Goal: Feedback & Contribution: Submit feedback/report problem

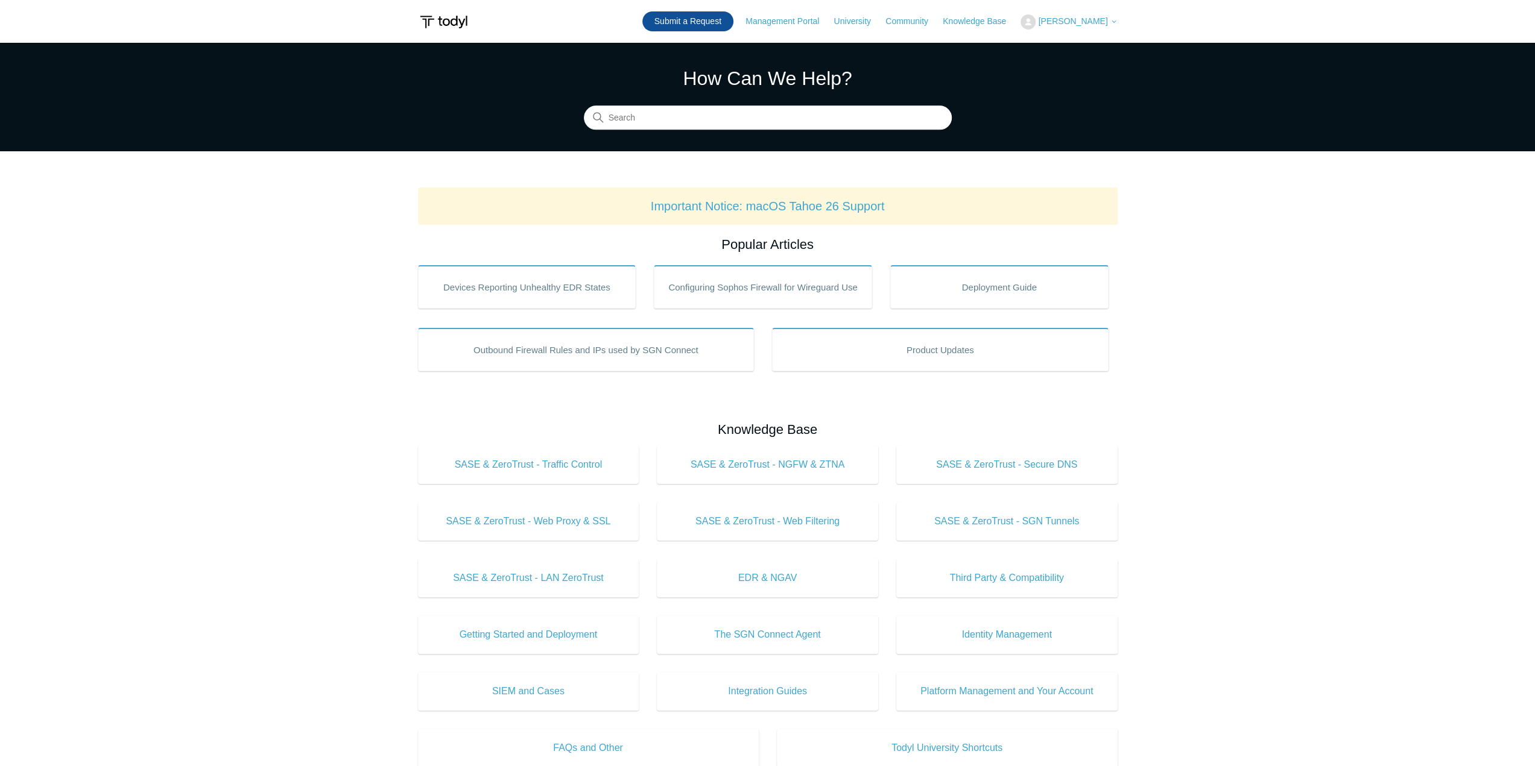
click at [688, 25] on link "Submit a Request" at bounding box center [687, 21] width 91 height 20
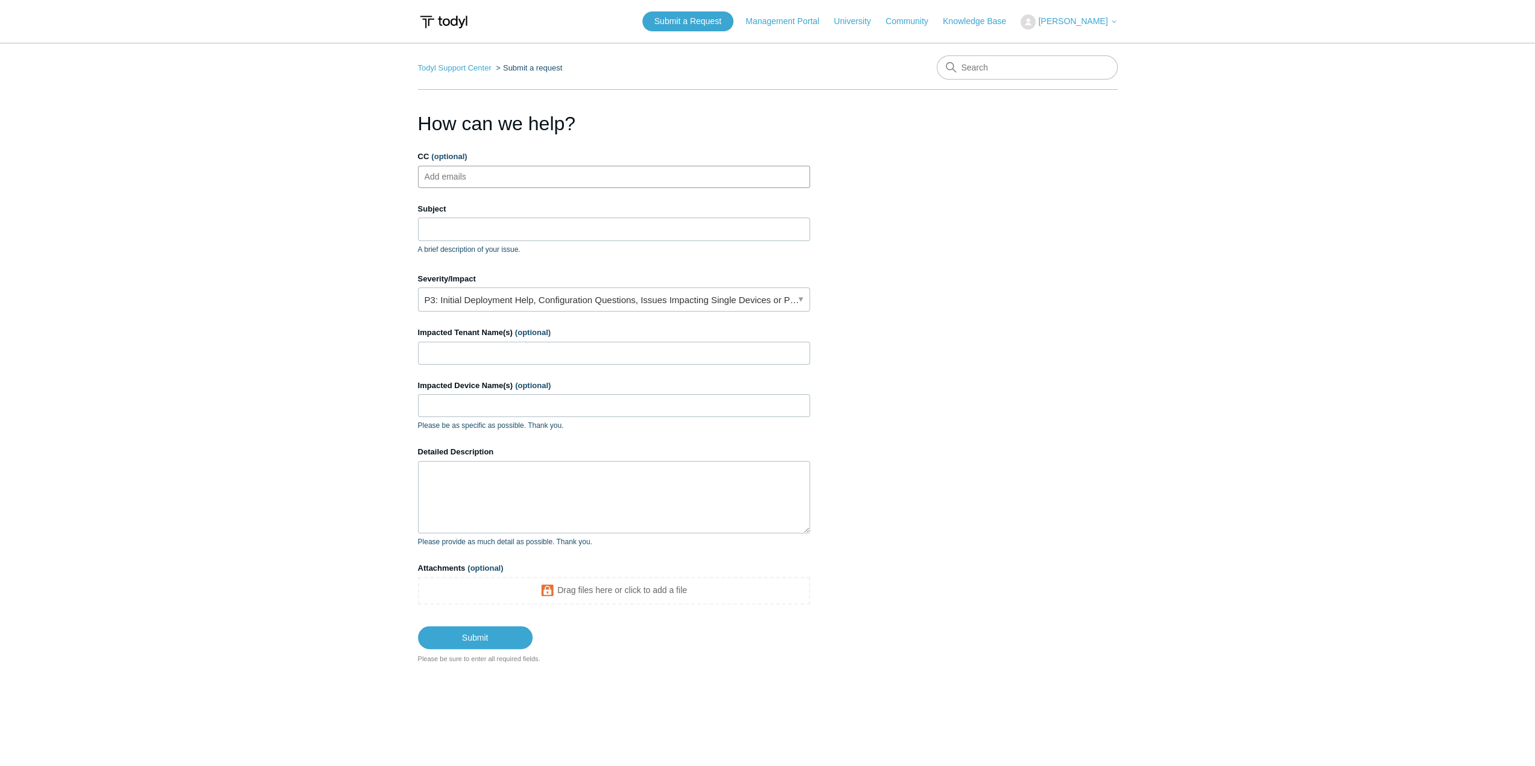
click at [576, 175] on ul "Add emails" at bounding box center [614, 177] width 392 height 22
click at [587, 224] on input "Subject" at bounding box center [614, 229] width 392 height 23
click at [663, 482] on textarea "Detailed Description" at bounding box center [614, 497] width 392 height 72
paste textarea "A client purchased a laptop with the Snapdragon CPU. I want to know if the RMM …"
drag, startPoint x: 486, startPoint y: 478, endPoint x: 545, endPoint y: 479, distance: 59.1
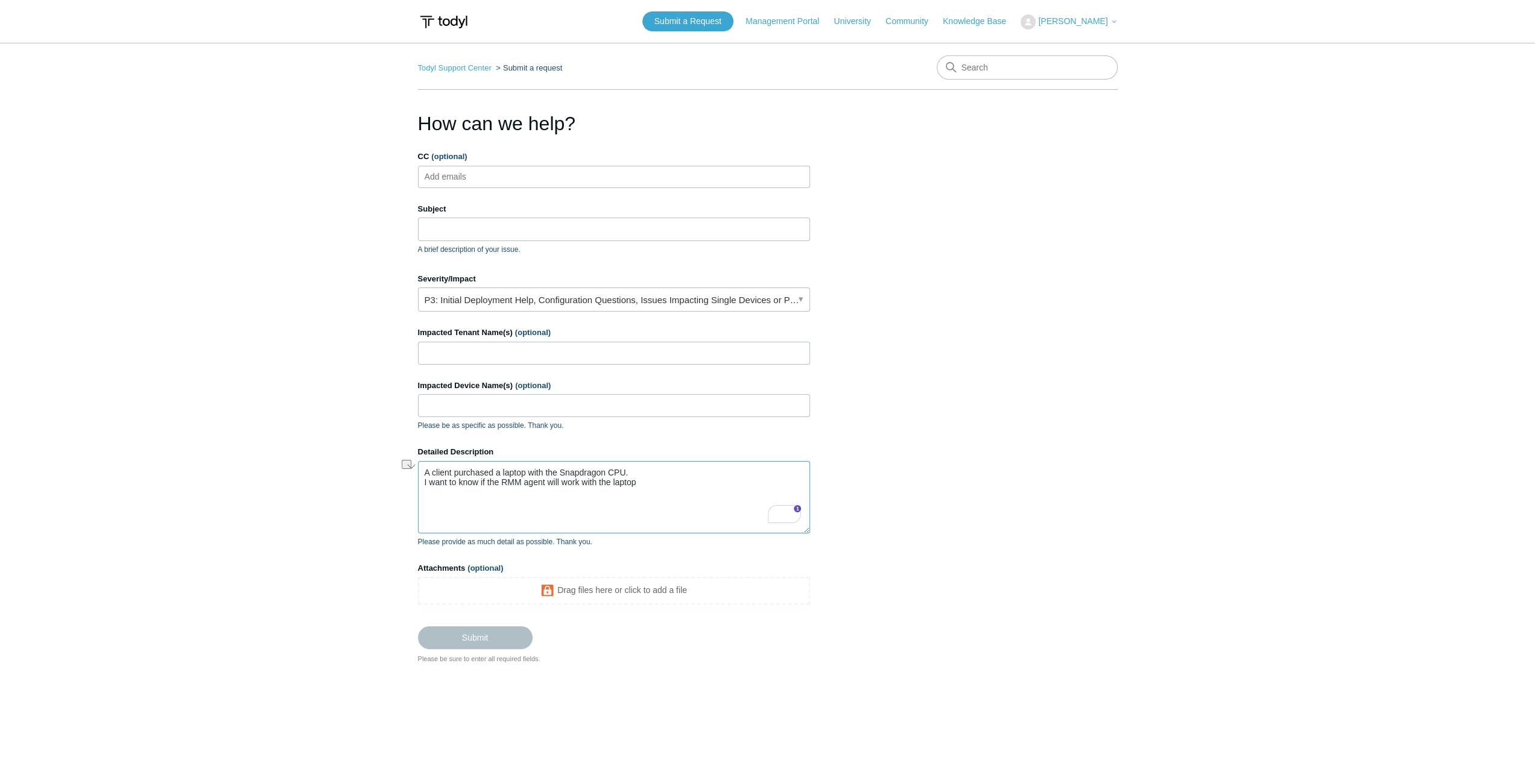
click at [545, 479] on textarea "A client purchased a laptop with the Snapdragon CPU. I want to know if the RMM …" at bounding box center [614, 497] width 392 height 72
click at [640, 483] on textarea "A client purchased a laptop with the Snapdragon CPU. I want to know if the SGN …" at bounding box center [614, 497] width 392 height 72
type textarea "A client purchased a laptop with the Snapdragon CPU. I want to know if the SGN …"
click at [522, 233] on input "Subject" at bounding box center [614, 229] width 392 height 23
click at [525, 229] on input "Subject" at bounding box center [614, 229] width 392 height 23
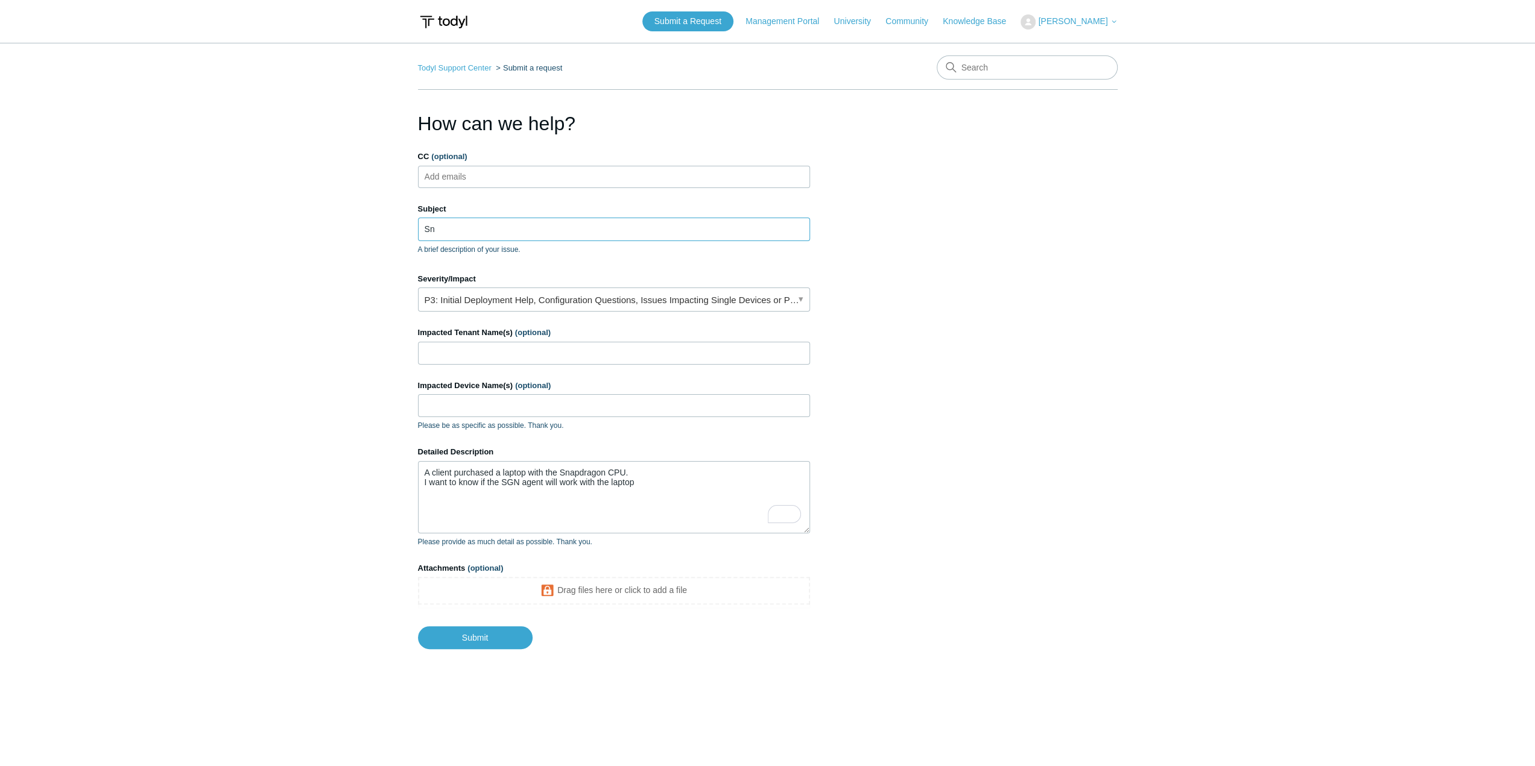
type input "S"
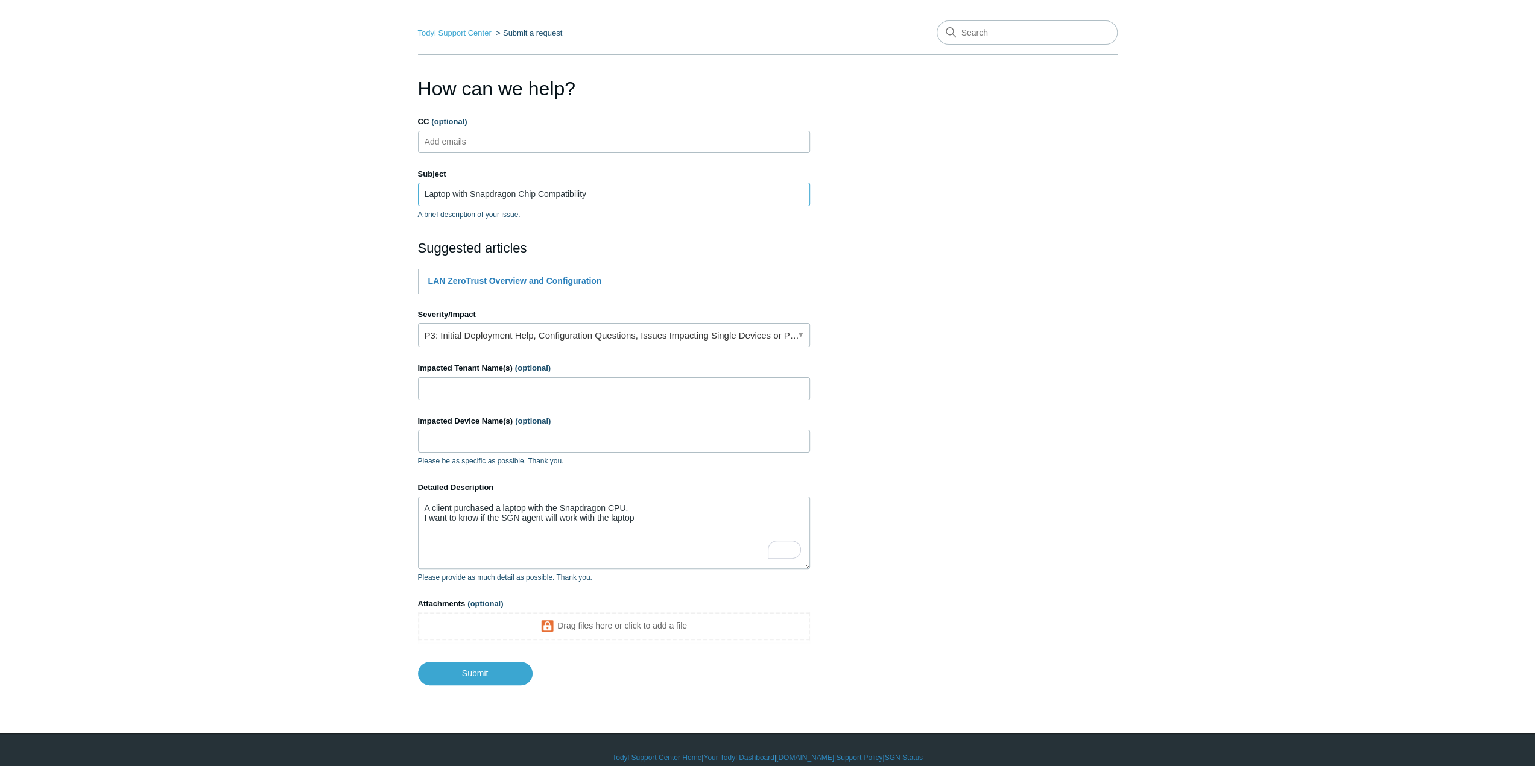
scroll to position [49, 0]
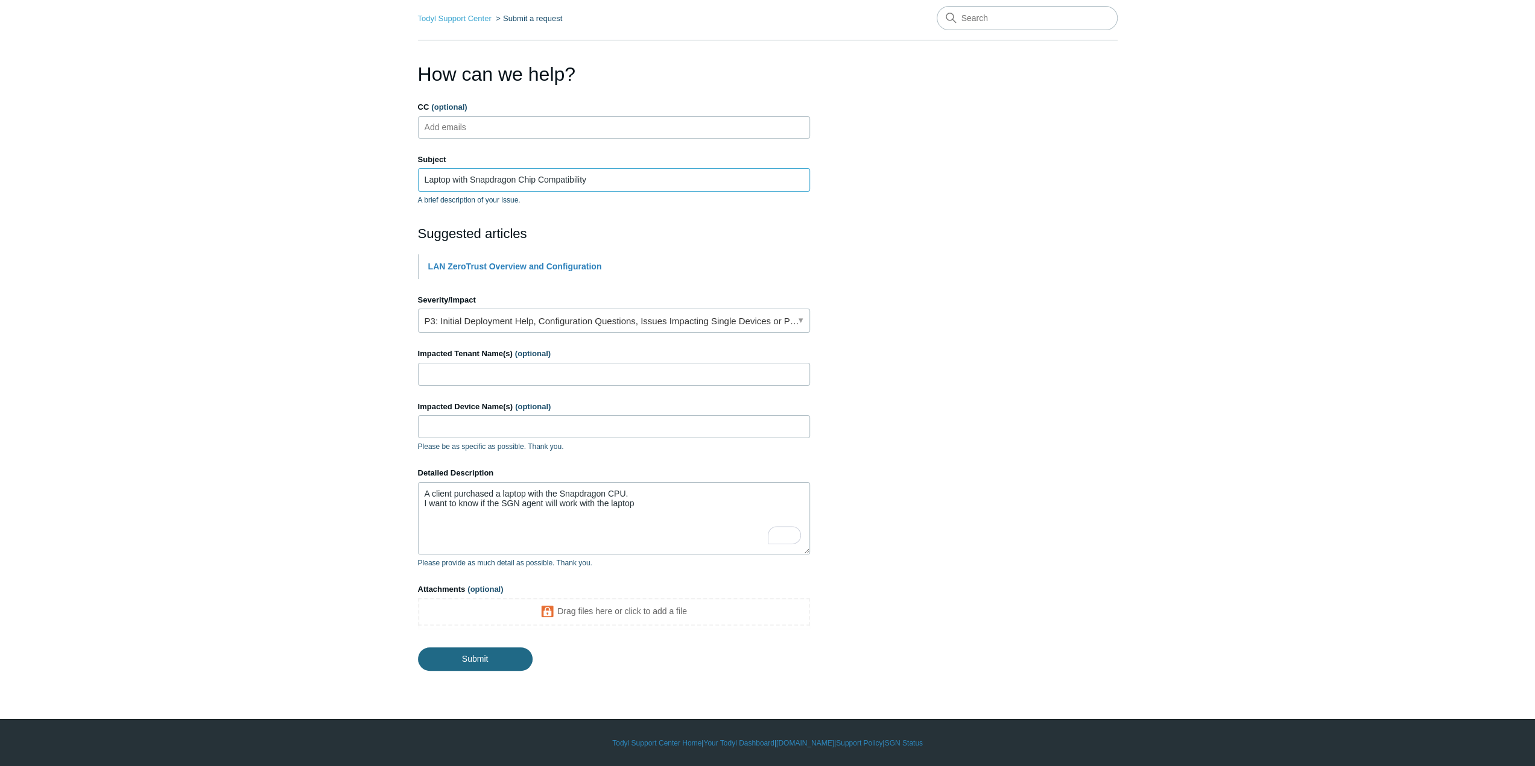
type input "Laptop with Snapdragon Chip Compatibility"
click at [490, 655] on input "Submit" at bounding box center [475, 660] width 115 height 24
